Goal: Navigation & Orientation: Find specific page/section

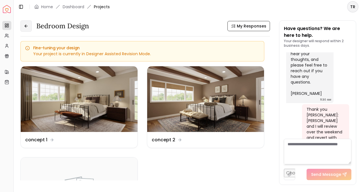
click at [27, 25] on icon at bounding box center [26, 26] width 5 height 5
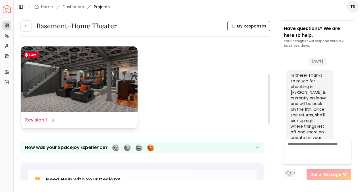
scroll to position [95, 0]
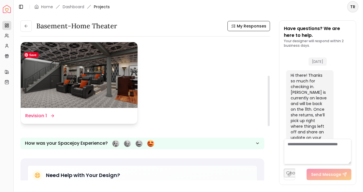
click at [111, 82] on img at bounding box center [79, 75] width 117 height 66
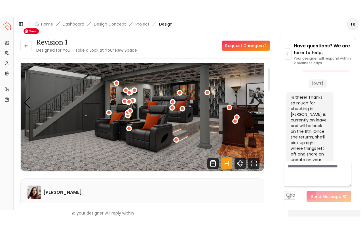
scroll to position [31, 0]
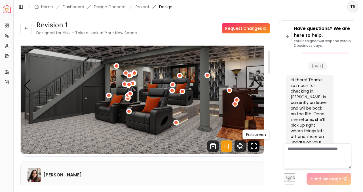
click at [253, 146] on icon "Fullscreen" at bounding box center [253, 145] width 11 height 11
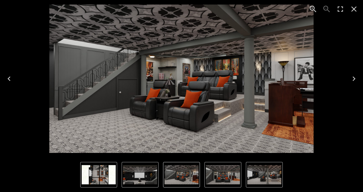
click at [353, 78] on icon "Next" at bounding box center [353, 78] width 9 height 9
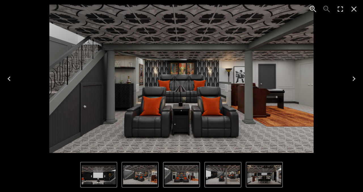
click at [353, 78] on icon "Next" at bounding box center [353, 78] width 9 height 9
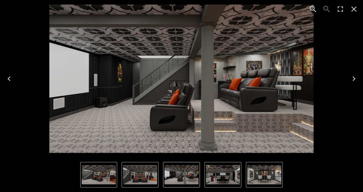
click at [353, 78] on icon "Next" at bounding box center [353, 78] width 9 height 9
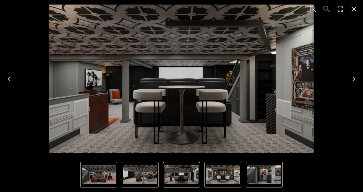
click at [353, 78] on icon "Next" at bounding box center [353, 78] width 9 height 9
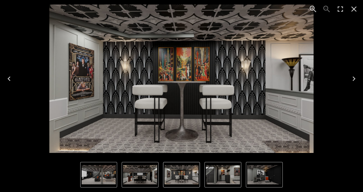
click at [353, 78] on icon "Next" at bounding box center [353, 78] width 9 height 9
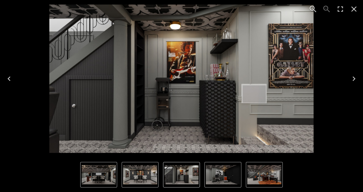
click at [353, 78] on icon "Next" at bounding box center [353, 78] width 9 height 9
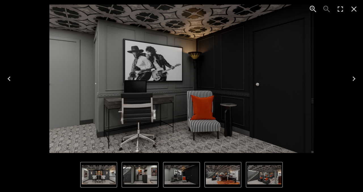
click at [353, 78] on icon "Next" at bounding box center [353, 78] width 9 height 9
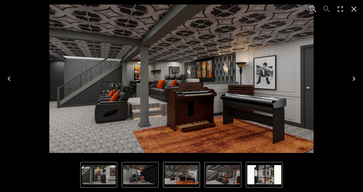
click at [353, 78] on icon "Next" at bounding box center [353, 78] width 9 height 9
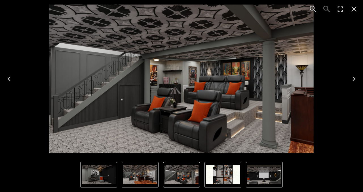
click at [353, 78] on icon "Next" at bounding box center [353, 78] width 9 height 9
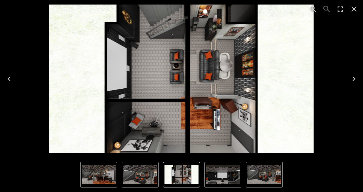
click at [353, 78] on icon "Next" at bounding box center [353, 78] width 9 height 9
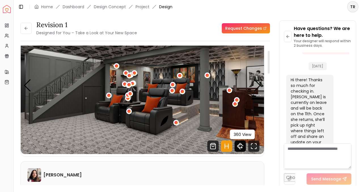
click at [240, 147] on icon "360 View" at bounding box center [240, 146] width 6 height 3
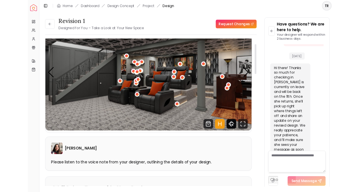
scroll to position [1856, 0]
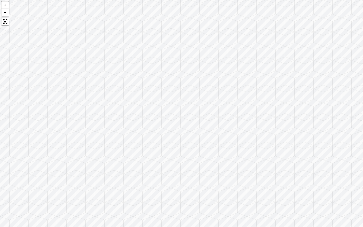
drag, startPoint x: 199, startPoint y: 141, endPoint x: 341, endPoint y: 160, distance: 142.9
click at [341, 160] on div at bounding box center [181, 113] width 363 height 227
drag, startPoint x: 179, startPoint y: 135, endPoint x: 296, endPoint y: 138, distance: 116.7
click at [296, 138] on div at bounding box center [181, 113] width 363 height 227
drag, startPoint x: 35, startPoint y: 52, endPoint x: 128, endPoint y: 62, distance: 93.8
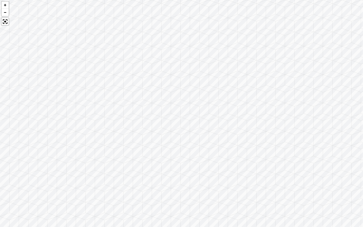
click at [129, 62] on div at bounding box center [181, 113] width 363 height 227
drag, startPoint x: 121, startPoint y: 84, endPoint x: 250, endPoint y: 76, distance: 129.4
click at [249, 78] on div at bounding box center [181, 113] width 363 height 227
drag, startPoint x: 91, startPoint y: 107, endPoint x: 207, endPoint y: 98, distance: 115.6
click at [207, 98] on div at bounding box center [181, 113] width 363 height 227
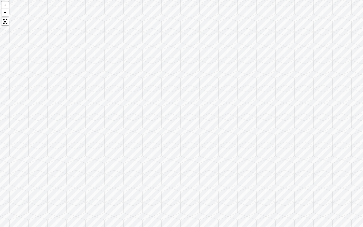
drag, startPoint x: 126, startPoint y: 103, endPoint x: 311, endPoint y: 100, distance: 184.7
click at [311, 100] on div at bounding box center [181, 113] width 363 height 227
drag, startPoint x: 105, startPoint y: 91, endPoint x: 171, endPoint y: 92, distance: 66.3
click at [171, 92] on div at bounding box center [181, 113] width 363 height 227
click at [140, 84] on div at bounding box center [181, 113] width 363 height 227
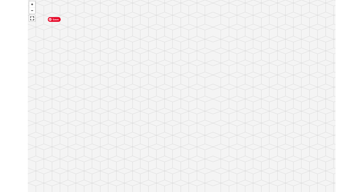
scroll to position [1890, 0]
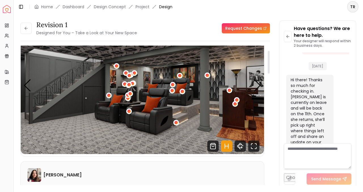
click at [89, 192] on main "Toggle Sidebar Home Dashboard Design Concept Project Design TR Revision 1 Desig…" at bounding box center [188, 96] width 349 height 192
